Goal: Navigation & Orientation: Find specific page/section

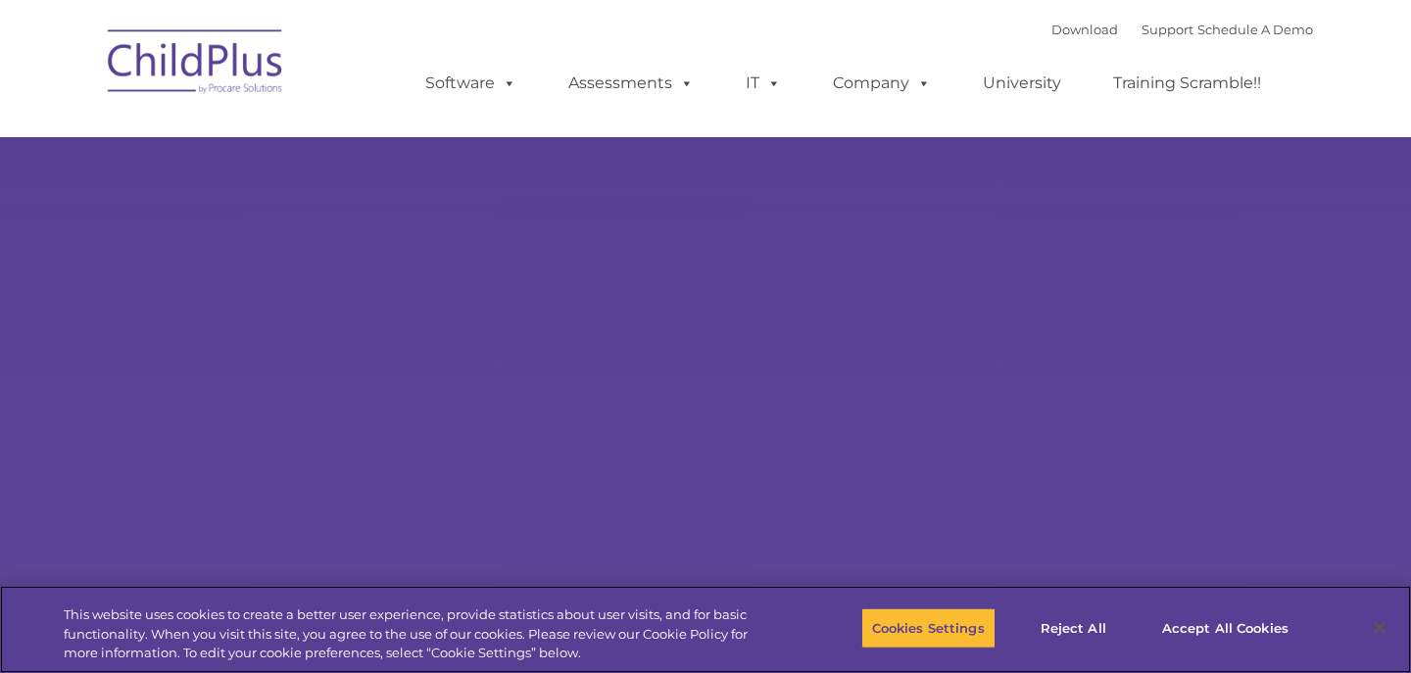
select select "MEDIUM"
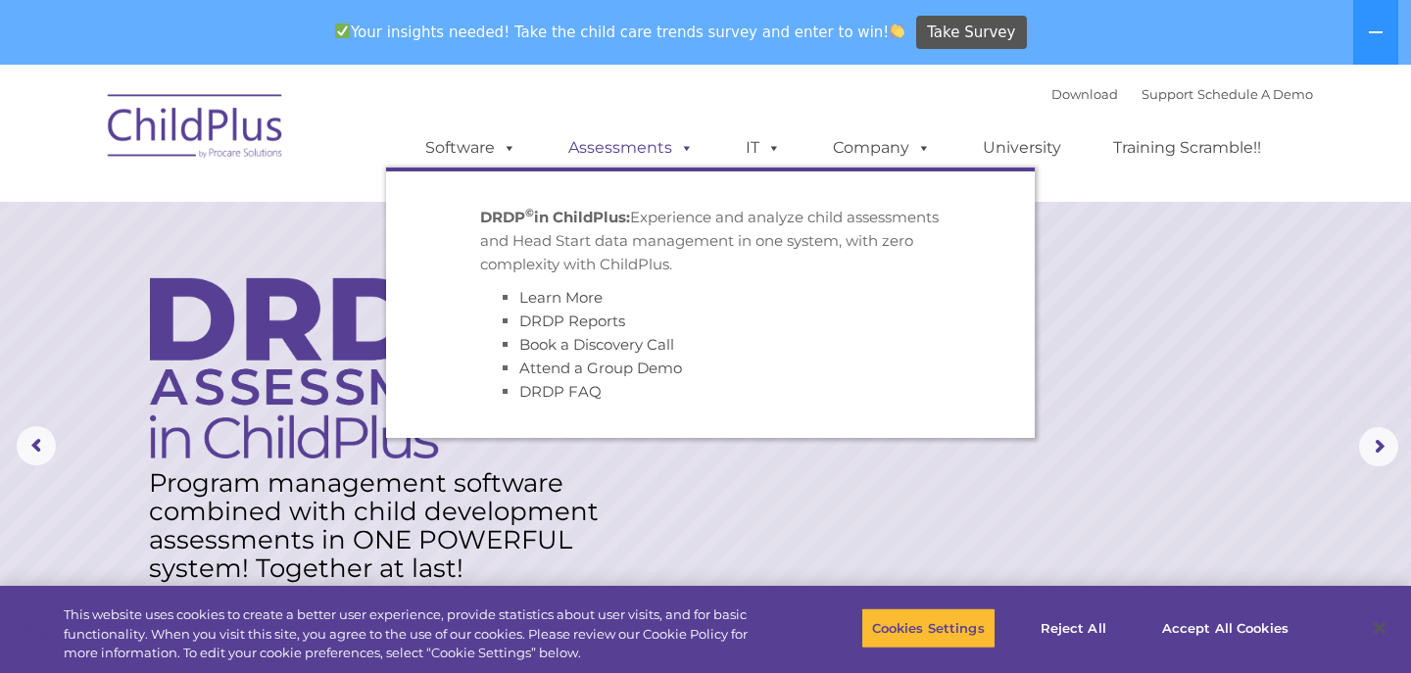
click at [621, 150] on link "Assessments" at bounding box center [631, 147] width 165 height 39
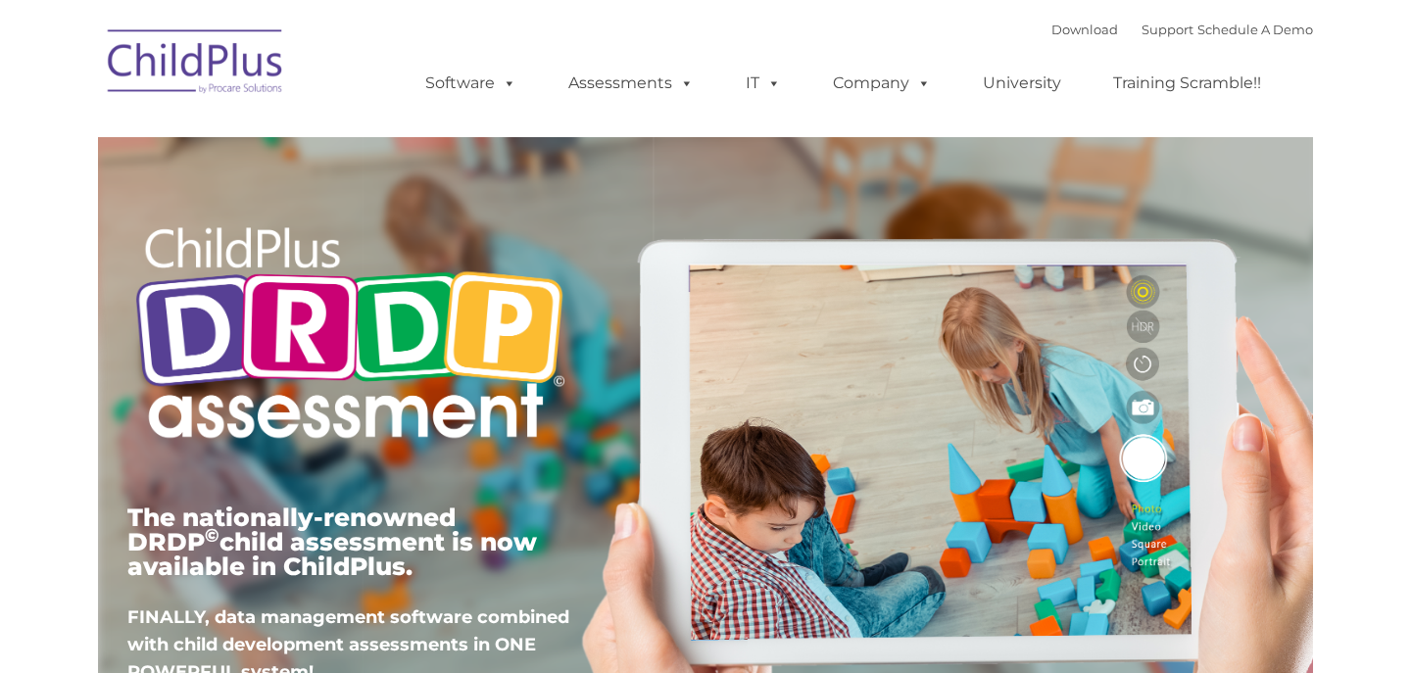
type input ""
